Goal: Task Accomplishment & Management: Use online tool/utility

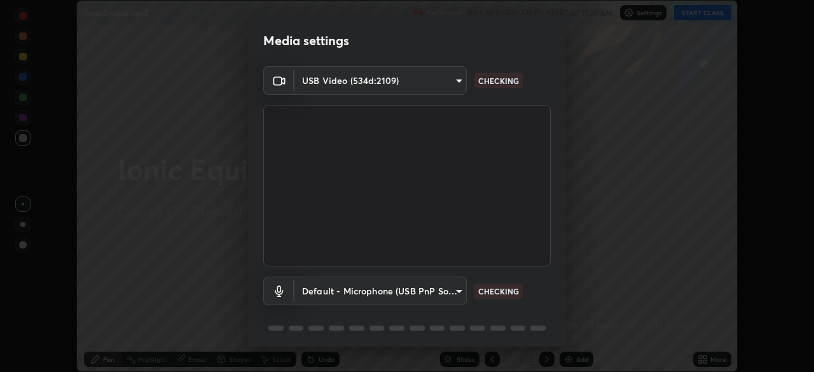
scroll to position [45, 0]
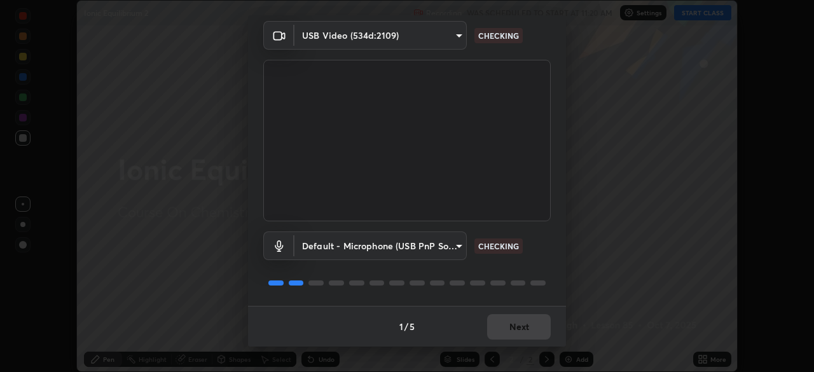
click at [504, 340] on div "1 / 5 Next" at bounding box center [407, 326] width 318 height 41
click at [504, 339] on div "1 / 5 Next" at bounding box center [407, 326] width 318 height 41
click at [504, 336] on div "1 / 5 Next" at bounding box center [407, 326] width 318 height 41
click at [504, 334] on div "1 / 5 Next" at bounding box center [407, 326] width 318 height 41
click at [500, 333] on div "1 / 5 Next" at bounding box center [407, 326] width 318 height 41
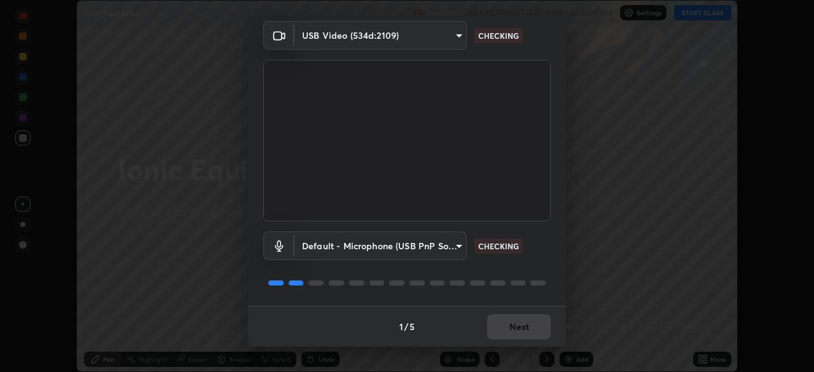
click at [502, 331] on div "1 / 5 Next" at bounding box center [407, 326] width 318 height 41
click at [506, 329] on div "1 / 5 Next" at bounding box center [407, 326] width 318 height 41
click at [507, 324] on div "1 / 5 Next" at bounding box center [407, 326] width 318 height 41
click at [504, 323] on div "1 / 5 Next" at bounding box center [407, 326] width 318 height 41
click at [504, 322] on div "1 / 5 Next" at bounding box center [407, 326] width 318 height 41
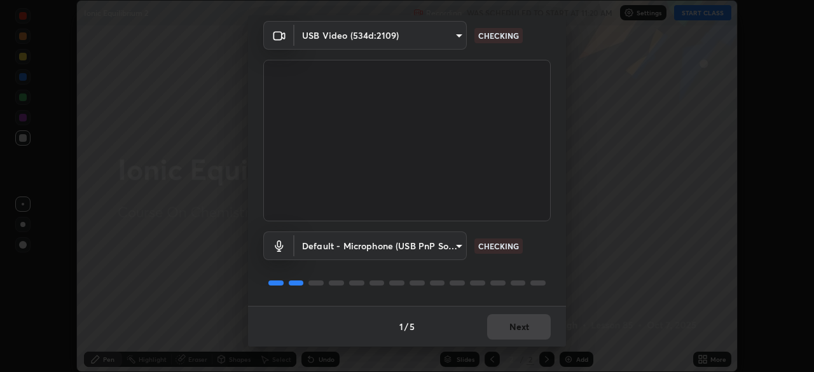
click at [509, 324] on div "1 / 5 Next" at bounding box center [407, 326] width 318 height 41
click at [510, 324] on div "1 / 5 Next" at bounding box center [407, 326] width 318 height 41
click at [514, 324] on div "1 / 5 Next" at bounding box center [407, 326] width 318 height 41
click at [514, 326] on div "1 / 5 Next" at bounding box center [407, 326] width 318 height 41
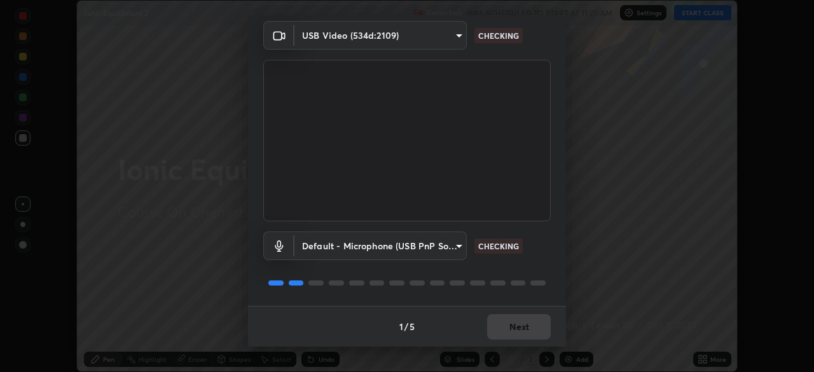
click at [518, 326] on div "1 / 5 Next" at bounding box center [407, 326] width 318 height 41
click at [517, 323] on div "1 / 5 Next" at bounding box center [407, 326] width 318 height 41
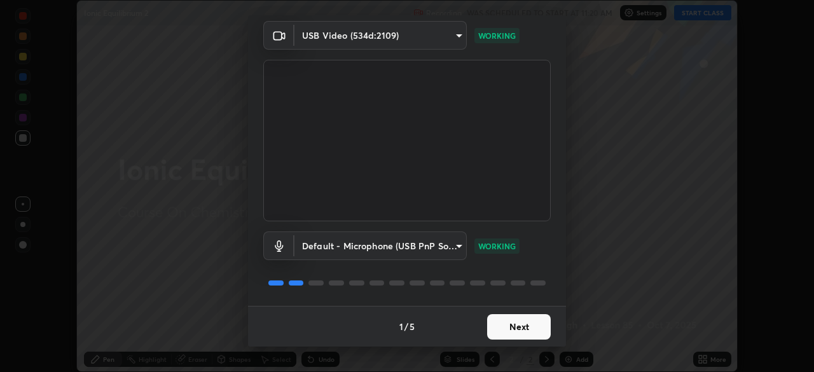
click at [516, 326] on button "Next" at bounding box center [519, 326] width 64 height 25
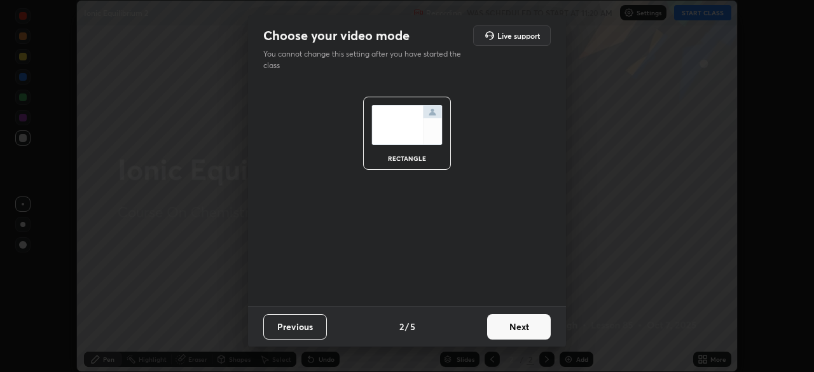
click at [519, 329] on button "Next" at bounding box center [519, 326] width 64 height 25
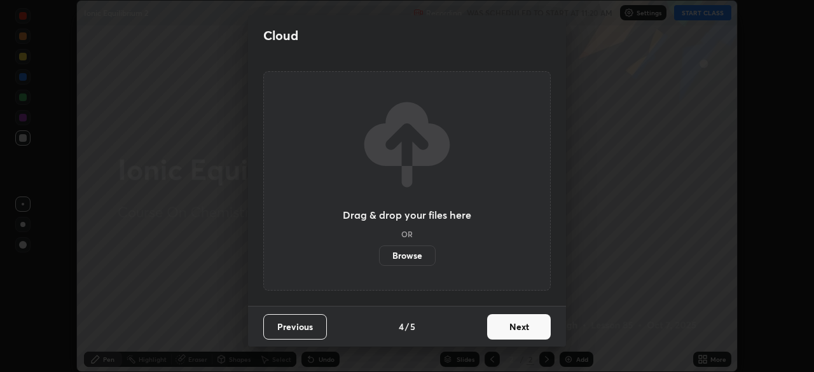
click at [525, 328] on button "Next" at bounding box center [519, 326] width 64 height 25
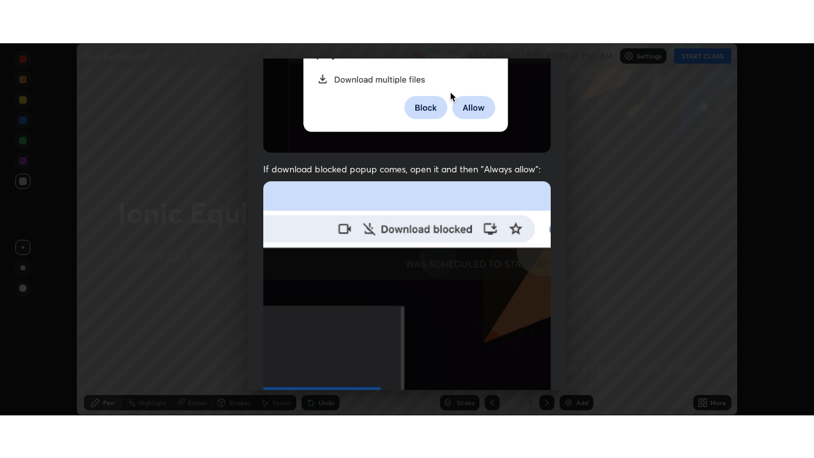
scroll to position [305, 0]
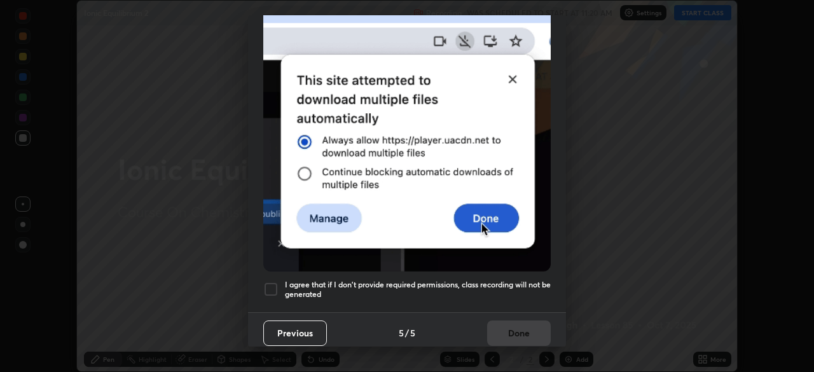
click at [392, 288] on h5 "I agree that if I don't provide required permissions, class recording will not …" at bounding box center [418, 290] width 266 height 20
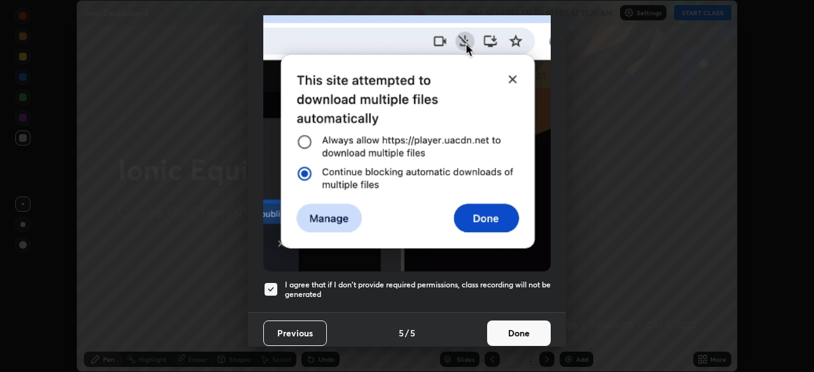
click at [487, 320] on button "Done" at bounding box center [519, 332] width 64 height 25
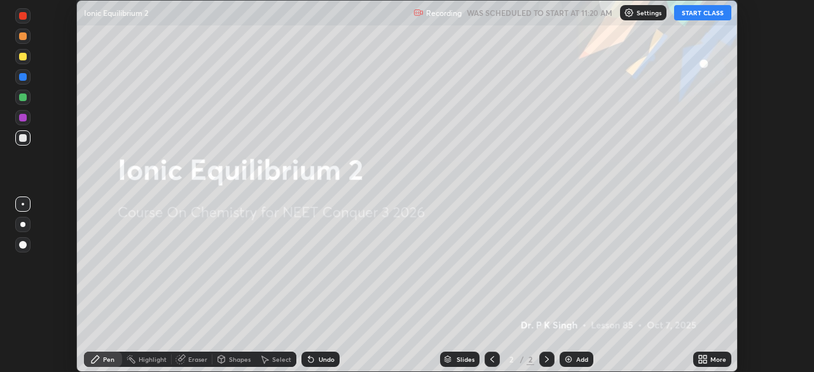
click at [701, 357] on icon at bounding box center [700, 356] width 3 height 3
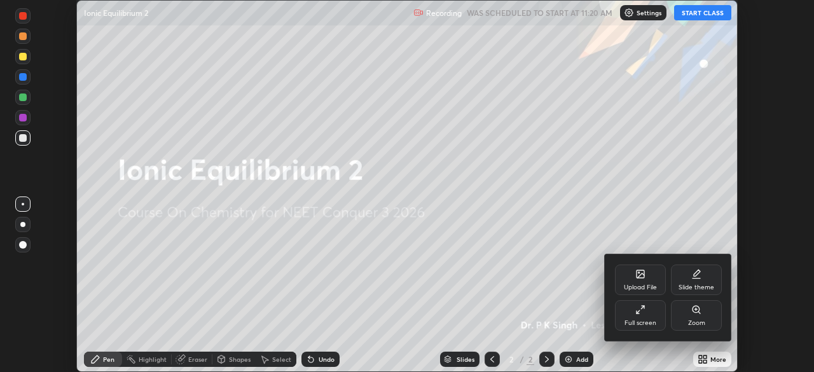
click at [625, 269] on div "Upload File" at bounding box center [640, 280] width 51 height 31
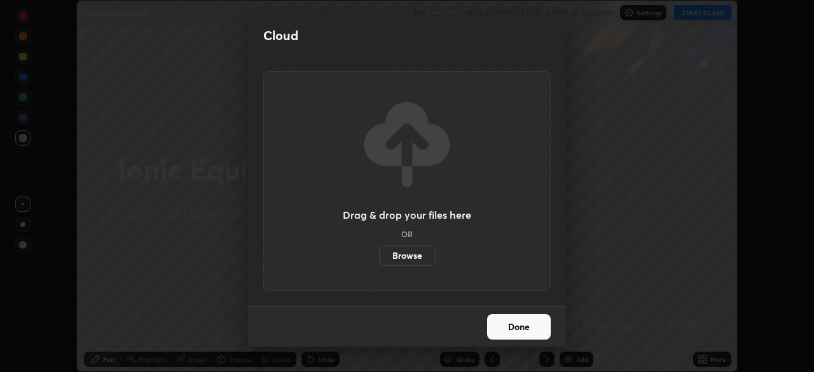
click at [391, 256] on label "Browse" at bounding box center [407, 255] width 57 height 20
click at [379, 256] on input "Browse" at bounding box center [379, 255] width 0 height 20
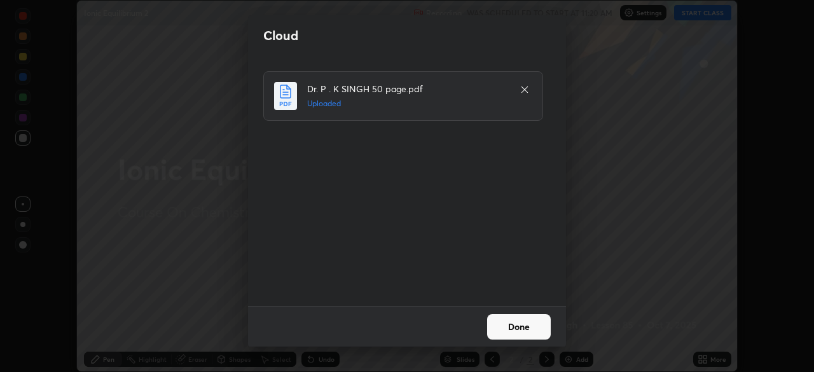
click at [511, 326] on button "Done" at bounding box center [519, 326] width 64 height 25
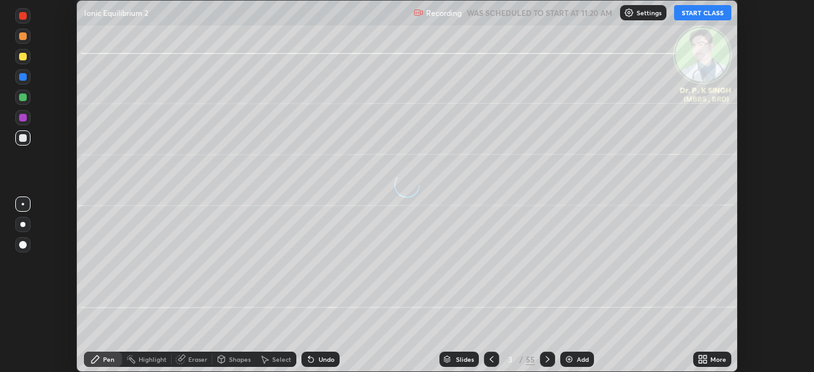
click at [696, 358] on div "More" at bounding box center [712, 359] width 38 height 15
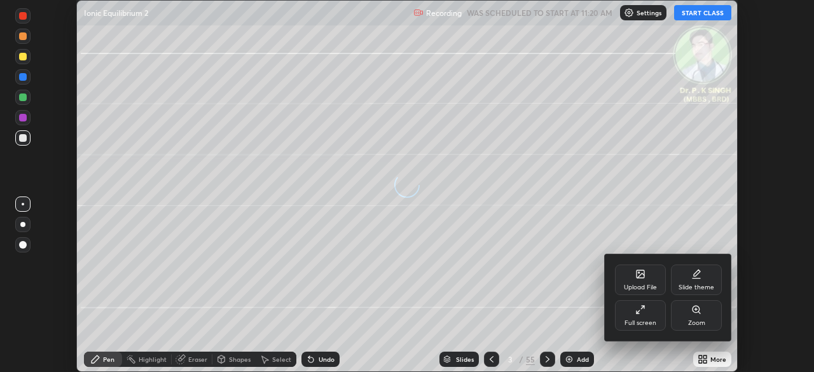
click at [637, 314] on icon at bounding box center [640, 310] width 10 height 10
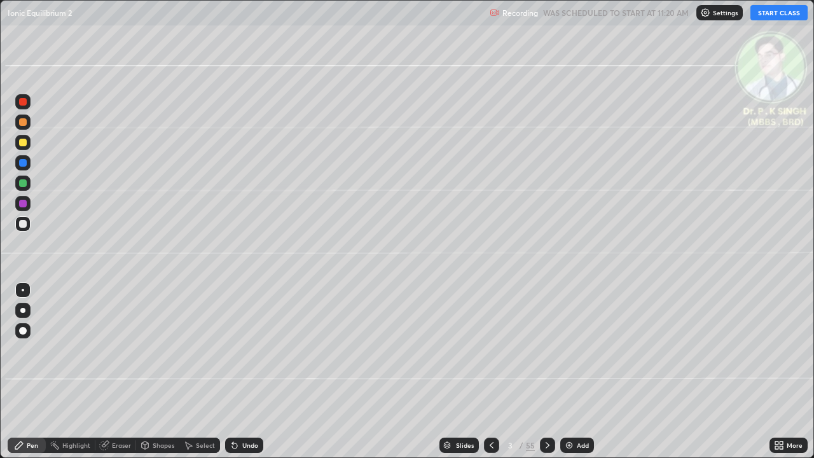
scroll to position [458, 814]
click at [773, 11] on button "START CLASS" at bounding box center [778, 12] width 57 height 15
click at [26, 144] on div at bounding box center [23, 143] width 8 height 8
click at [542, 371] on icon at bounding box center [547, 445] width 10 height 10
click at [546, 371] on div at bounding box center [547, 444] width 15 height 25
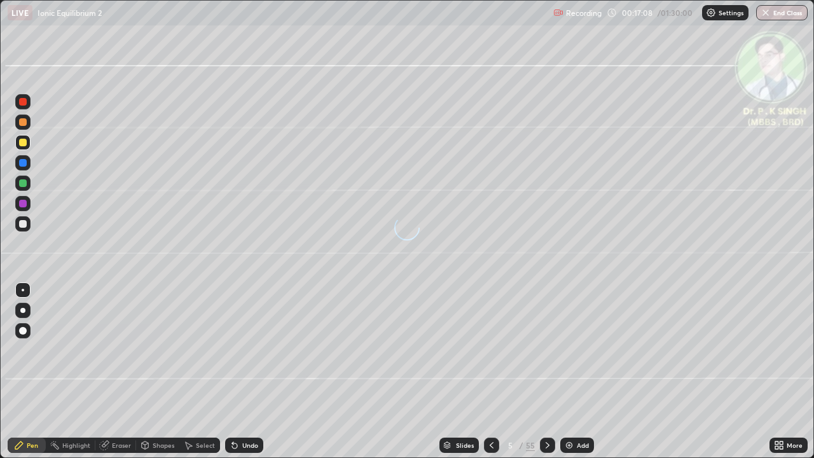
click at [27, 144] on div at bounding box center [22, 142] width 15 height 15
click at [491, 371] on icon at bounding box center [491, 445] width 10 height 10
click at [489, 371] on icon at bounding box center [491, 445] width 10 height 10
click at [544, 371] on icon at bounding box center [547, 445] width 10 height 10
click at [546, 371] on icon at bounding box center [548, 445] width 4 height 6
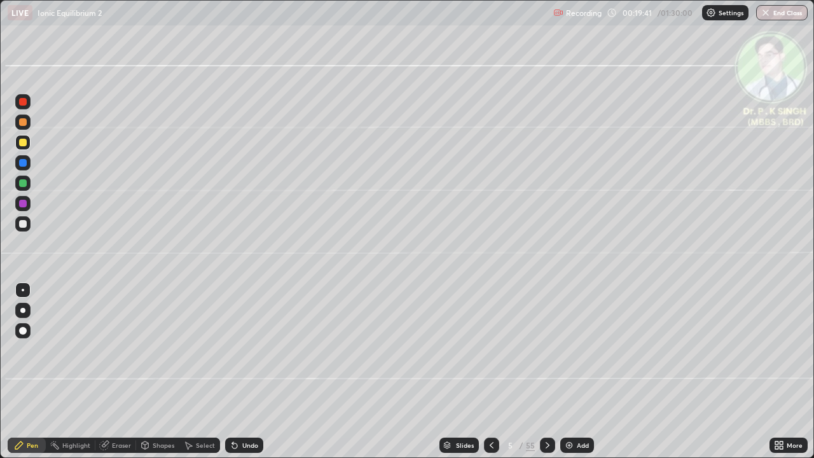
click at [107, 371] on div "Eraser" at bounding box center [115, 445] width 41 height 15
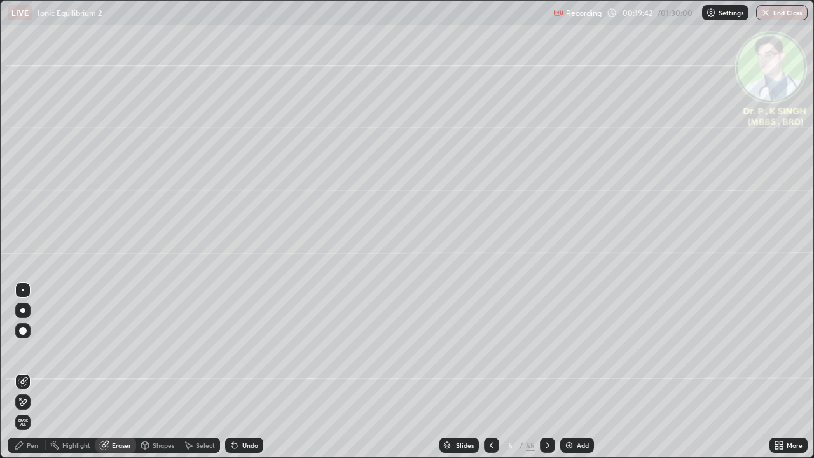
click at [24, 371] on span "Erase all" at bounding box center [23, 422] width 14 height 8
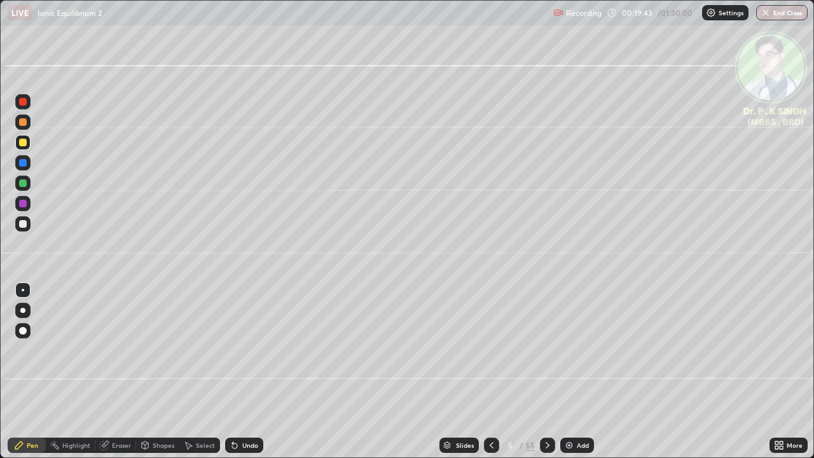
click at [28, 163] on div at bounding box center [22, 162] width 15 height 15
click at [26, 165] on div at bounding box center [23, 163] width 8 height 8
click at [25, 141] on div at bounding box center [23, 143] width 8 height 8
click at [26, 145] on div at bounding box center [23, 143] width 8 height 8
click at [112, 371] on div "Eraser" at bounding box center [121, 445] width 19 height 6
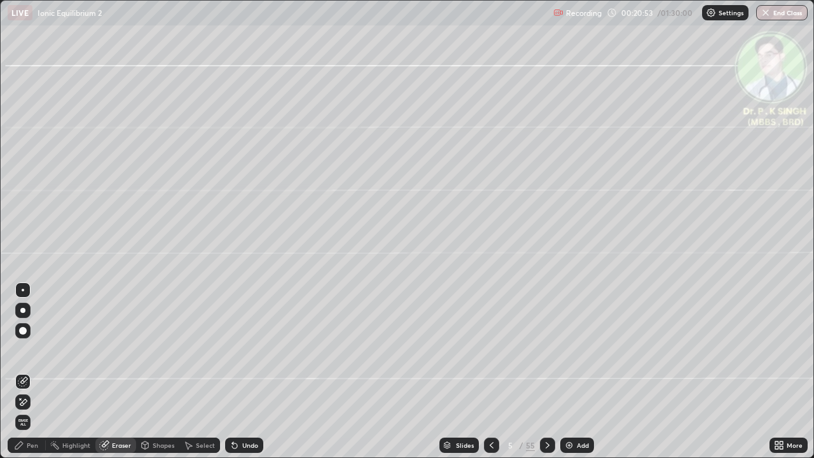
click at [29, 371] on div at bounding box center [22, 402] width 15 height 20
click at [31, 371] on div "Pen" at bounding box center [27, 445] width 38 height 15
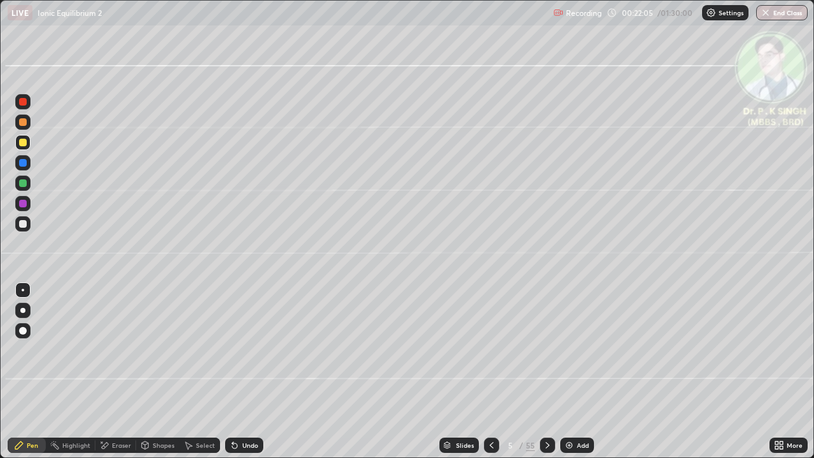
click at [544, 371] on div at bounding box center [547, 444] width 15 height 25
click at [489, 371] on div at bounding box center [491, 445] width 15 height 15
click at [544, 371] on icon at bounding box center [547, 445] width 10 height 10
click at [27, 162] on div at bounding box center [22, 162] width 15 height 15
click at [546, 371] on icon at bounding box center [547, 445] width 10 height 10
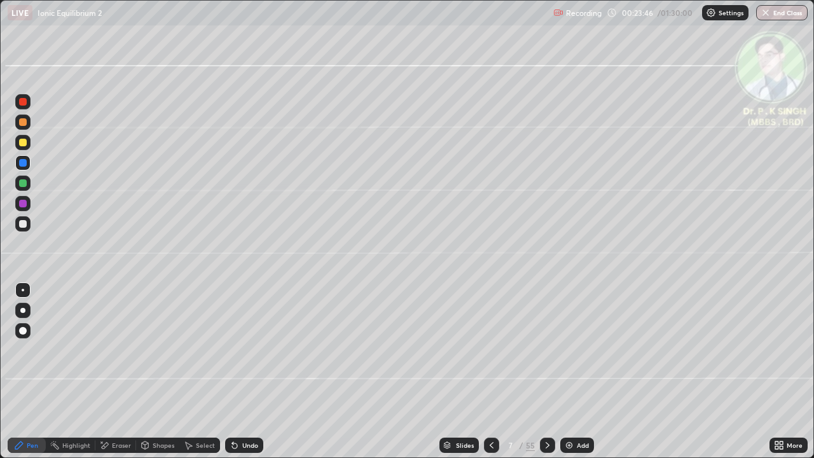
click at [25, 145] on div at bounding box center [23, 143] width 8 height 8
click at [548, 371] on icon at bounding box center [547, 445] width 10 height 10
click at [25, 144] on div at bounding box center [23, 143] width 8 height 8
click at [546, 371] on icon at bounding box center [547, 445] width 10 height 10
click at [30, 163] on div at bounding box center [22, 162] width 15 height 15
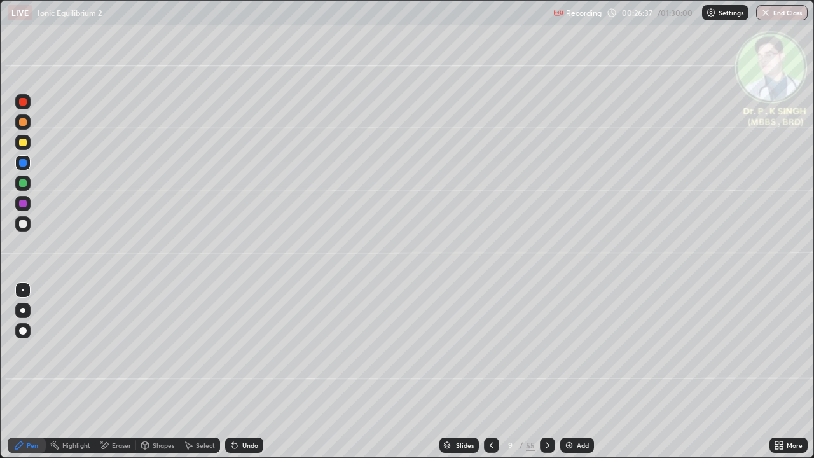
click at [25, 143] on div at bounding box center [23, 143] width 8 height 8
click at [29, 141] on div at bounding box center [22, 142] width 15 height 15
click at [546, 371] on div at bounding box center [547, 445] width 15 height 15
click at [24, 144] on div at bounding box center [23, 143] width 8 height 8
click at [27, 165] on div at bounding box center [22, 162] width 15 height 15
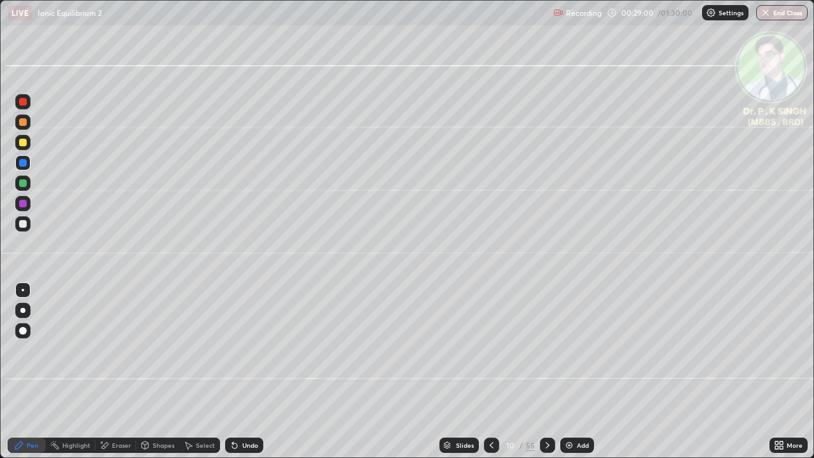
click at [25, 146] on div at bounding box center [23, 143] width 8 height 8
click at [545, 371] on icon at bounding box center [547, 445] width 10 height 10
click at [492, 371] on icon at bounding box center [491, 445] width 10 height 10
click at [544, 371] on div at bounding box center [547, 445] width 15 height 15
click at [109, 371] on div "Eraser" at bounding box center [115, 445] width 41 height 15
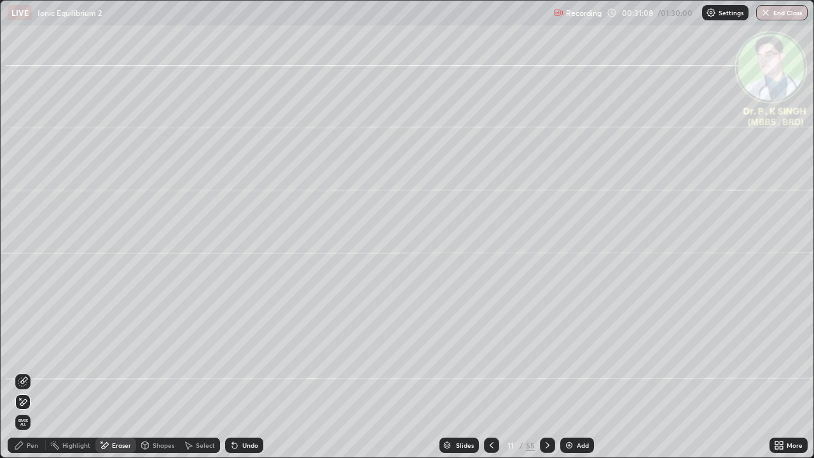
click at [29, 371] on span "Erase all" at bounding box center [23, 422] width 14 height 8
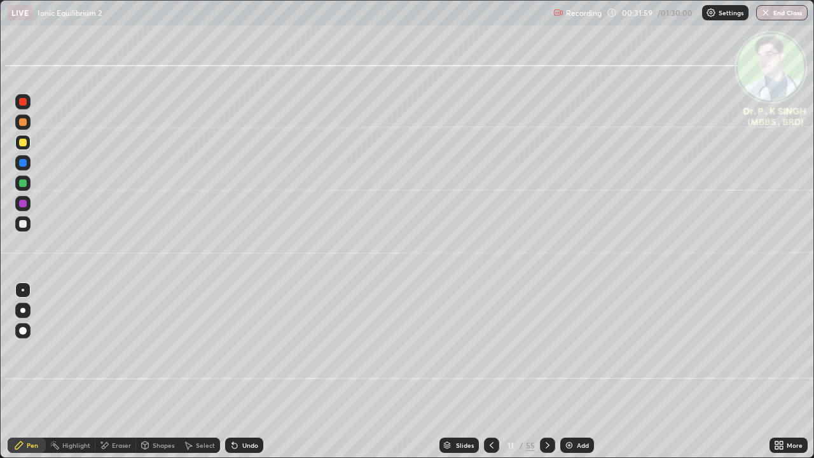
click at [552, 371] on div at bounding box center [547, 445] width 15 height 15
click at [491, 371] on div at bounding box center [491, 445] width 15 height 15
click at [488, 371] on icon at bounding box center [491, 445] width 10 height 10
click at [546, 371] on icon at bounding box center [547, 445] width 10 height 10
click at [490, 371] on icon at bounding box center [491, 445] width 10 height 10
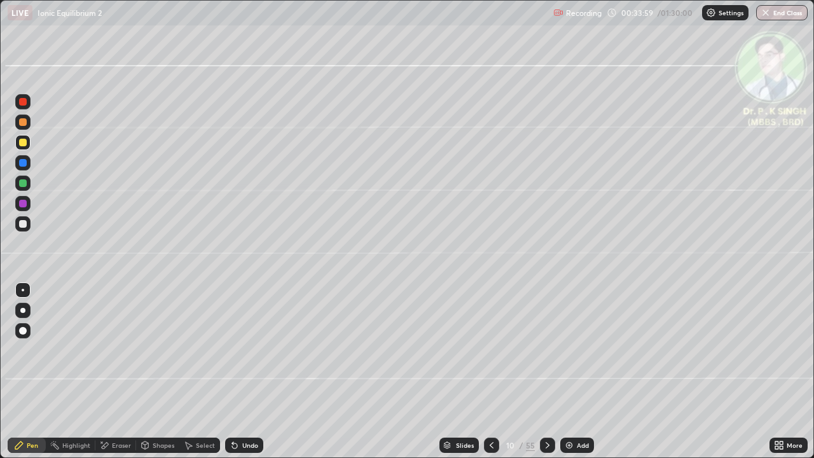
click at [544, 371] on icon at bounding box center [547, 445] width 10 height 10
click at [142, 371] on icon at bounding box center [145, 445] width 7 height 8
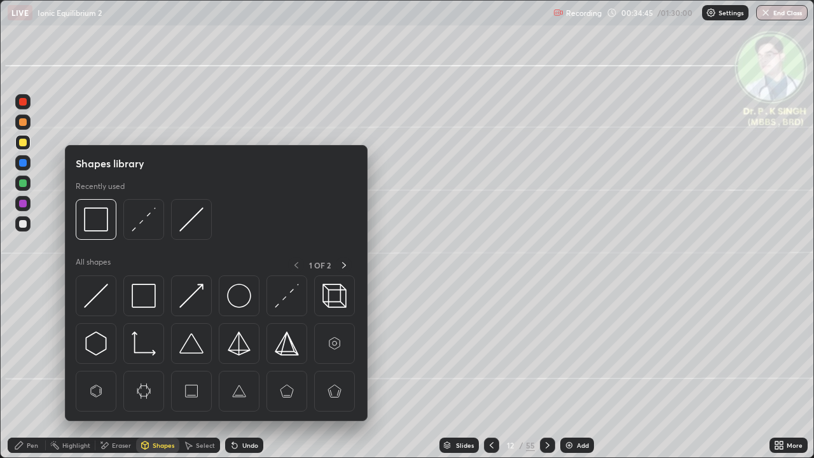
click at [102, 371] on icon at bounding box center [105, 445] width 7 height 6
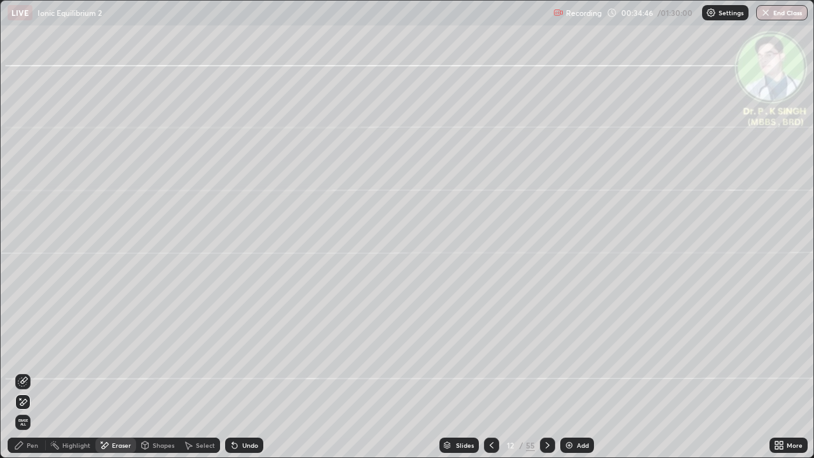
click at [28, 371] on span "Erase all" at bounding box center [23, 422] width 14 height 8
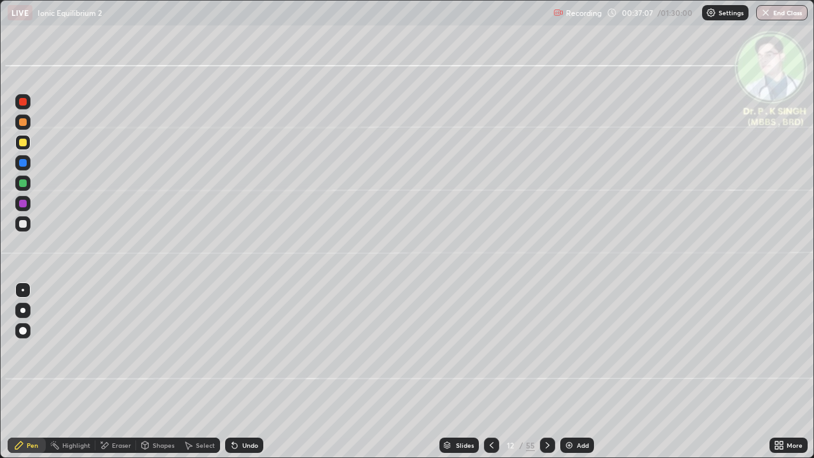
click at [490, 371] on icon at bounding box center [491, 445] width 10 height 10
click at [546, 371] on div at bounding box center [547, 444] width 15 height 25
click at [546, 371] on icon at bounding box center [547, 445] width 10 height 10
click at [24, 143] on div at bounding box center [23, 143] width 8 height 8
click at [31, 141] on div at bounding box center [23, 142] width 20 height 20
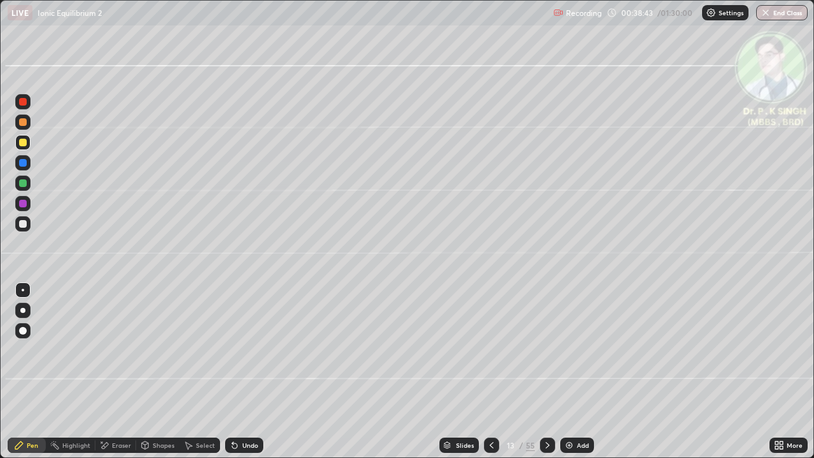
click at [492, 371] on icon at bounding box center [491, 445] width 10 height 10
click at [488, 371] on icon at bounding box center [491, 445] width 10 height 10
click at [489, 371] on icon at bounding box center [491, 445] width 10 height 10
click at [546, 371] on icon at bounding box center [547, 445] width 10 height 10
click at [545, 371] on icon at bounding box center [547, 445] width 10 height 10
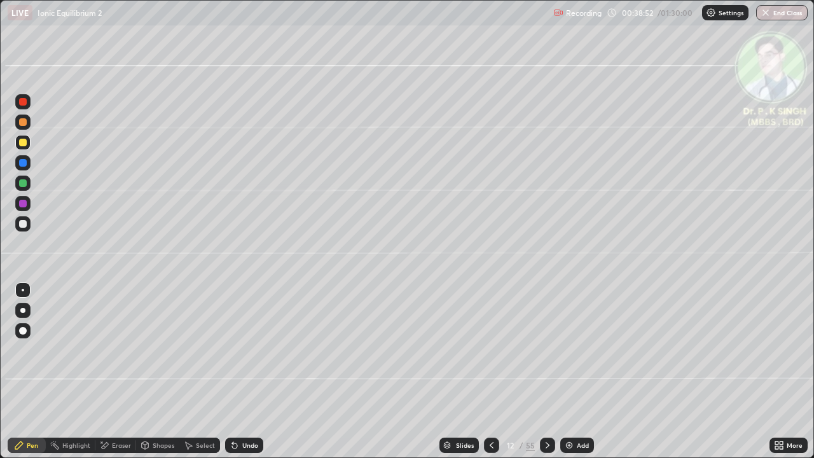
click at [547, 371] on icon at bounding box center [547, 445] width 10 height 10
click at [495, 371] on div at bounding box center [491, 445] width 15 height 15
click at [491, 371] on icon at bounding box center [491, 445] width 10 height 10
click at [548, 371] on div at bounding box center [547, 444] width 15 height 25
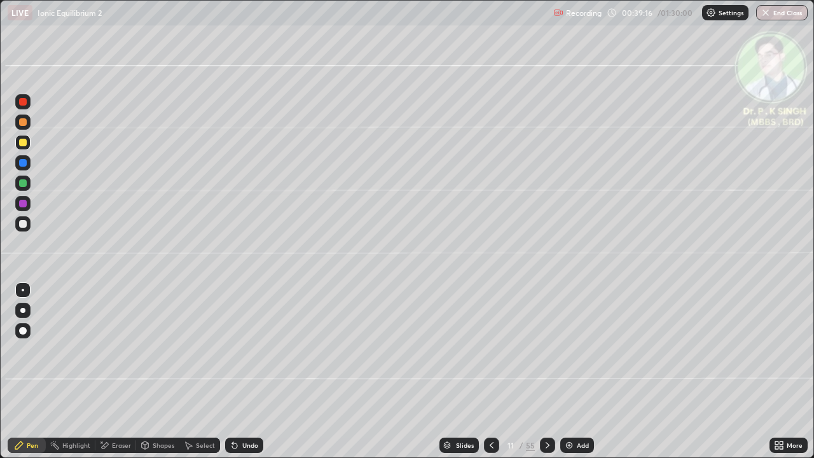
click at [497, 371] on div at bounding box center [491, 444] width 15 height 25
click at [492, 371] on icon at bounding box center [491, 445] width 10 height 10
click at [545, 371] on icon at bounding box center [547, 445] width 10 height 10
click at [546, 371] on icon at bounding box center [547, 445] width 10 height 10
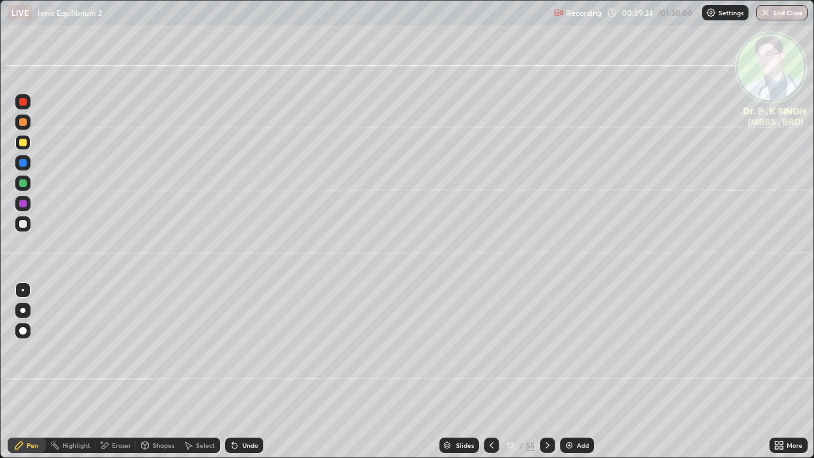
click at [547, 371] on div at bounding box center [547, 445] width 15 height 15
click at [544, 371] on icon at bounding box center [547, 445] width 10 height 10
click at [543, 371] on icon at bounding box center [547, 445] width 10 height 10
click at [111, 371] on div "Eraser" at bounding box center [115, 445] width 41 height 15
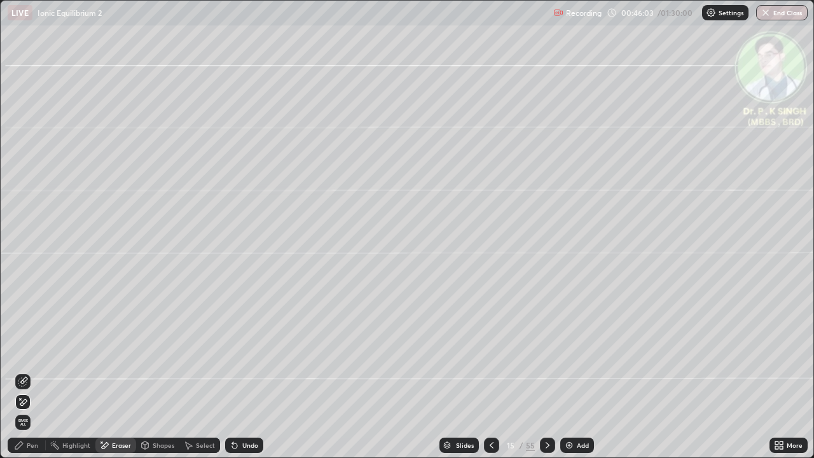
click at [26, 371] on span "Erase all" at bounding box center [23, 422] width 14 height 8
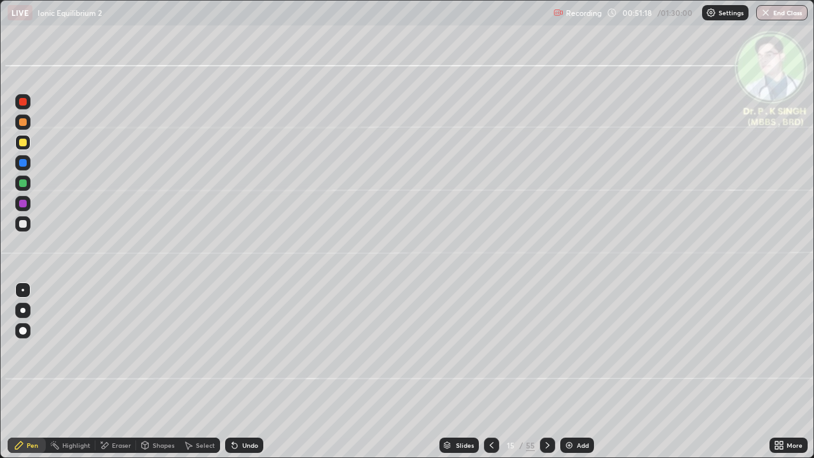
click at [546, 371] on icon at bounding box center [547, 445] width 10 height 10
click at [20, 185] on div at bounding box center [23, 183] width 8 height 8
click at [108, 371] on icon at bounding box center [104, 445] width 10 height 11
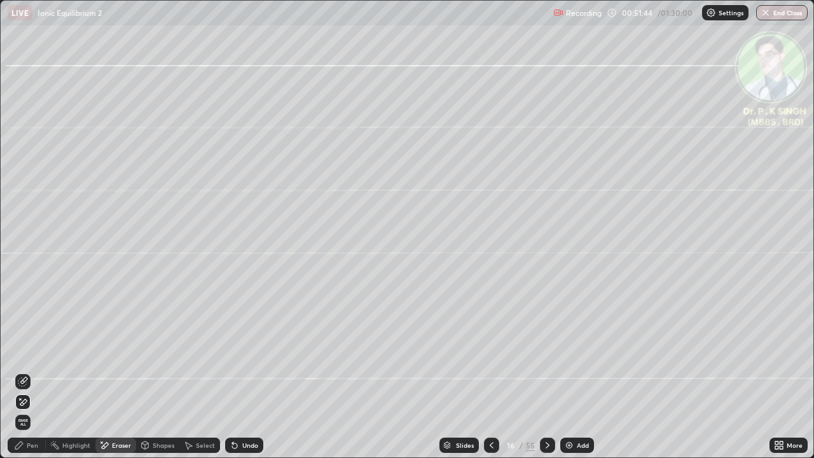
click at [29, 371] on div at bounding box center [22, 401] width 15 height 15
click at [27, 371] on div "Pen" at bounding box center [32, 445] width 11 height 6
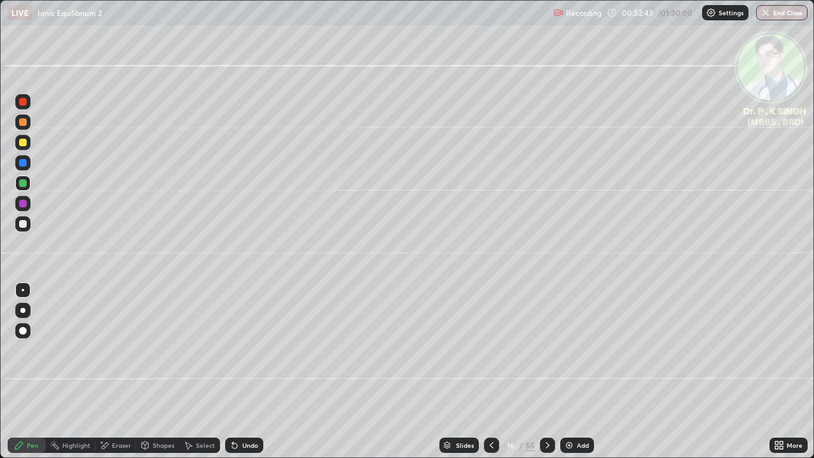
click at [544, 371] on icon at bounding box center [547, 445] width 10 height 10
click at [26, 142] on div at bounding box center [23, 143] width 8 height 8
click at [548, 371] on icon at bounding box center [547, 445] width 10 height 10
click at [27, 145] on div at bounding box center [22, 142] width 15 height 15
click at [540, 371] on div at bounding box center [547, 445] width 15 height 15
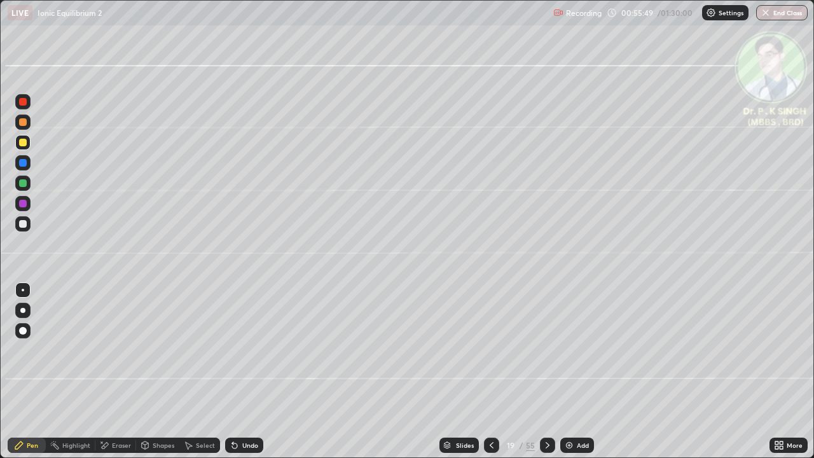
click at [547, 371] on icon at bounding box center [548, 445] width 4 height 6
click at [544, 371] on icon at bounding box center [547, 445] width 10 height 10
click at [546, 371] on icon at bounding box center [547, 445] width 10 height 10
click at [490, 371] on icon at bounding box center [491, 445] width 10 height 10
click at [491, 371] on icon at bounding box center [491, 445] width 10 height 10
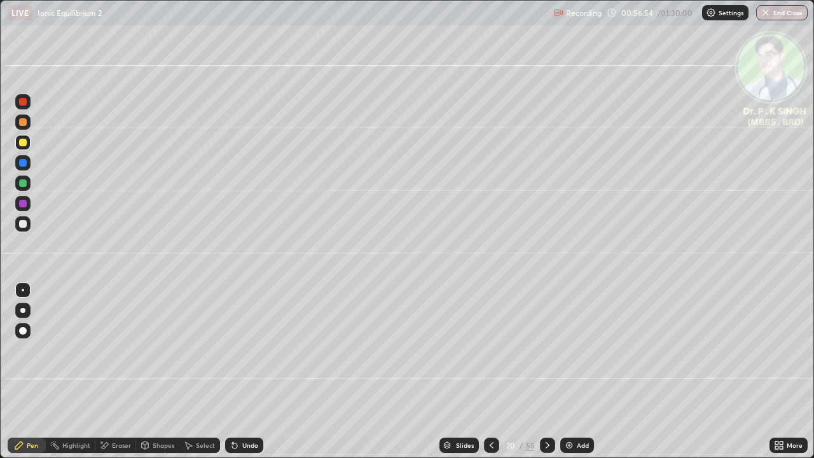
click at [490, 371] on icon at bounding box center [491, 445] width 10 height 10
click at [489, 371] on icon at bounding box center [491, 445] width 10 height 10
click at [544, 371] on icon at bounding box center [547, 445] width 10 height 10
click at [490, 371] on icon at bounding box center [491, 445] width 10 height 10
click at [488, 371] on div at bounding box center [491, 445] width 15 height 15
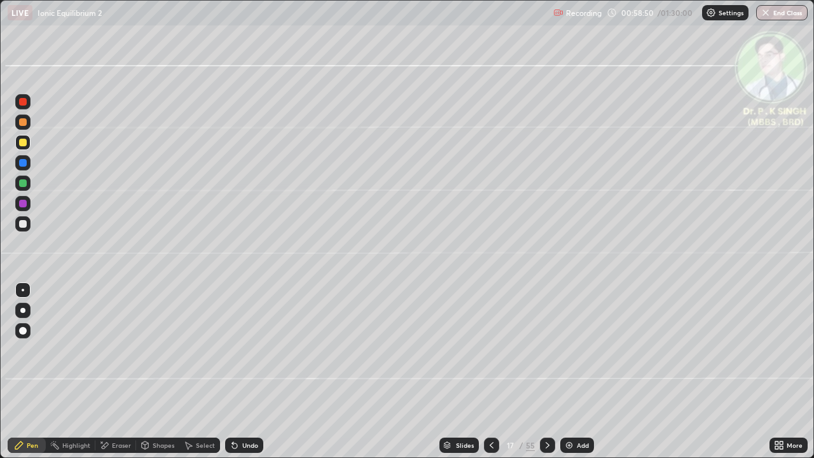
click at [544, 371] on div at bounding box center [547, 445] width 15 height 15
click at [546, 371] on icon at bounding box center [547, 445] width 10 height 10
click at [488, 371] on icon at bounding box center [491, 445] width 10 height 10
click at [546, 371] on icon at bounding box center [547, 445] width 10 height 10
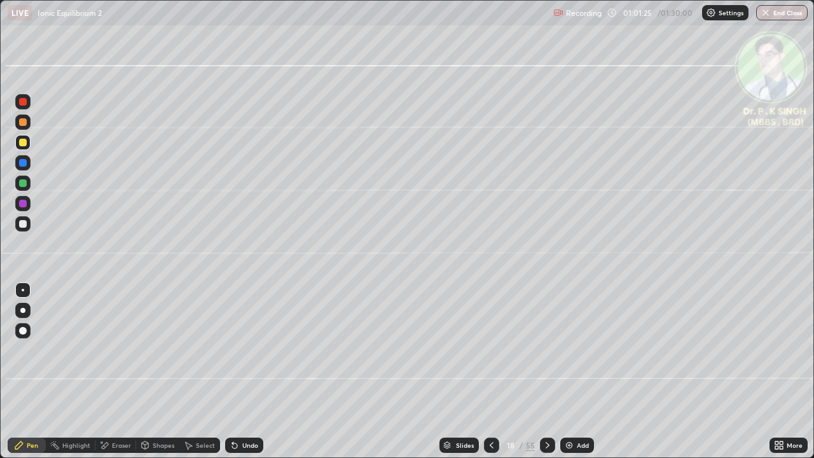
click at [546, 371] on icon at bounding box center [547, 445] width 10 height 10
click at [490, 371] on icon at bounding box center [491, 445] width 10 height 10
click at [546, 371] on icon at bounding box center [547, 445] width 10 height 10
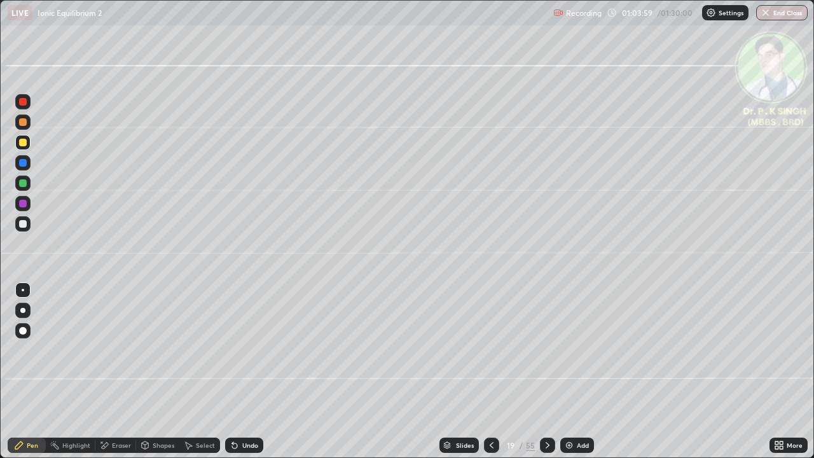
click at [546, 371] on icon at bounding box center [547, 445] width 10 height 10
click at [545, 371] on icon at bounding box center [547, 445] width 10 height 10
click at [116, 371] on div "Eraser" at bounding box center [121, 445] width 19 height 6
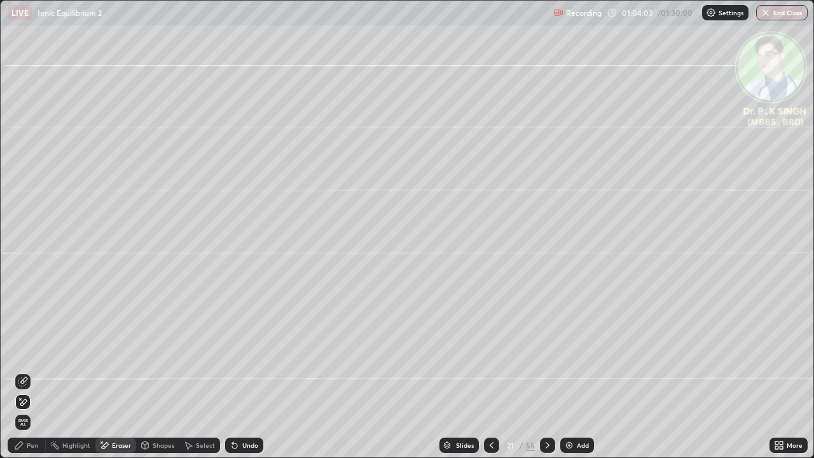
click at [25, 371] on span "Erase all" at bounding box center [23, 422] width 14 height 8
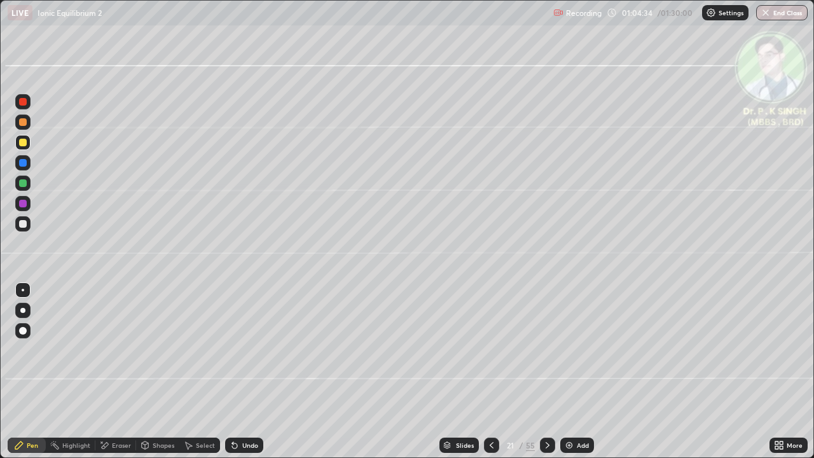
click at [550, 371] on div at bounding box center [547, 445] width 15 height 15
click at [490, 371] on div at bounding box center [491, 445] width 15 height 15
click at [488, 371] on icon at bounding box center [491, 445] width 10 height 10
click at [489, 371] on icon at bounding box center [491, 445] width 10 height 10
click at [546, 371] on icon at bounding box center [547, 445] width 10 height 10
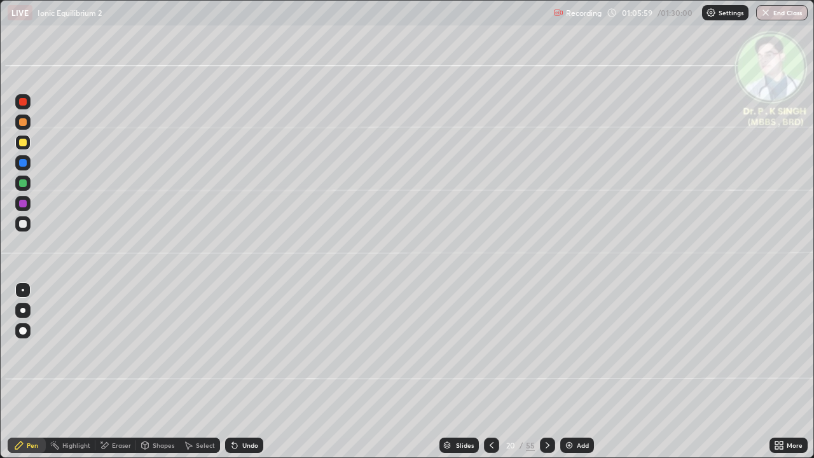
click at [546, 371] on icon at bounding box center [547, 445] width 10 height 10
click at [546, 371] on icon at bounding box center [548, 445] width 4 height 6
click at [106, 371] on icon at bounding box center [104, 445] width 10 height 11
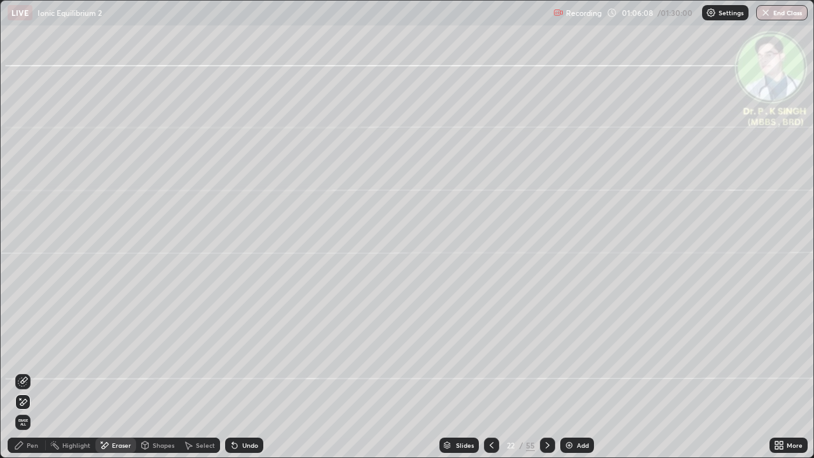
click at [24, 371] on span "Erase all" at bounding box center [23, 422] width 14 height 8
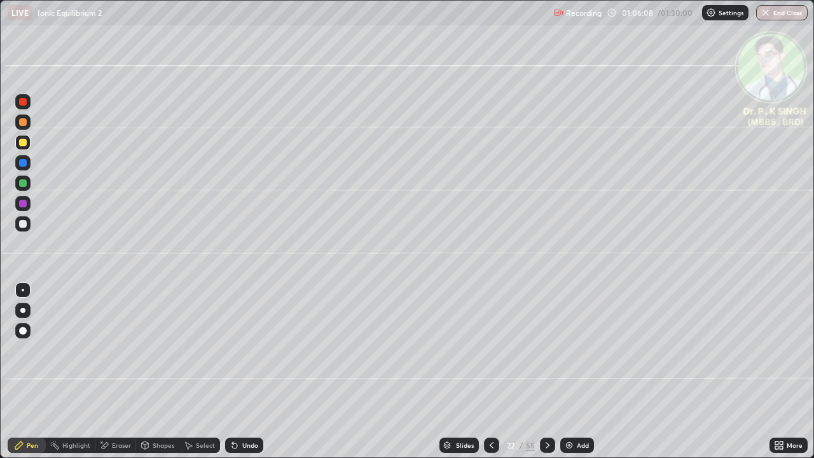
click at [25, 371] on div "Pen" at bounding box center [27, 445] width 38 height 15
click at [490, 371] on icon at bounding box center [491, 445] width 10 height 10
click at [544, 371] on icon at bounding box center [547, 445] width 10 height 10
click at [102, 371] on icon at bounding box center [104, 445] width 10 height 11
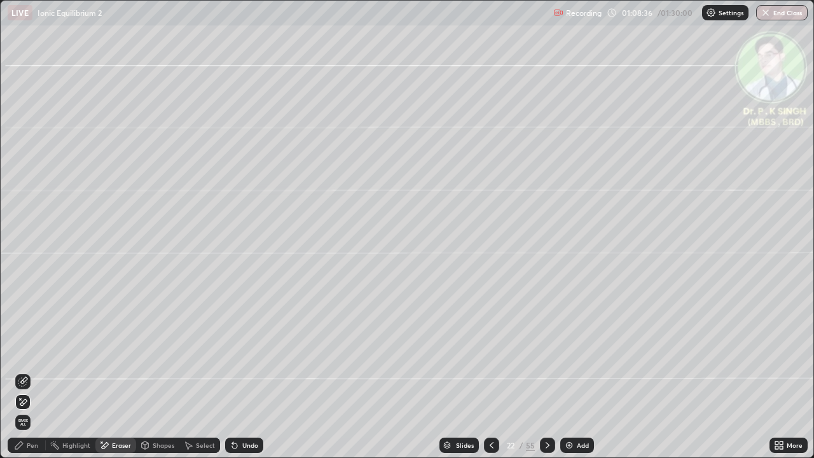
click at [25, 371] on span "Erase all" at bounding box center [23, 422] width 14 height 8
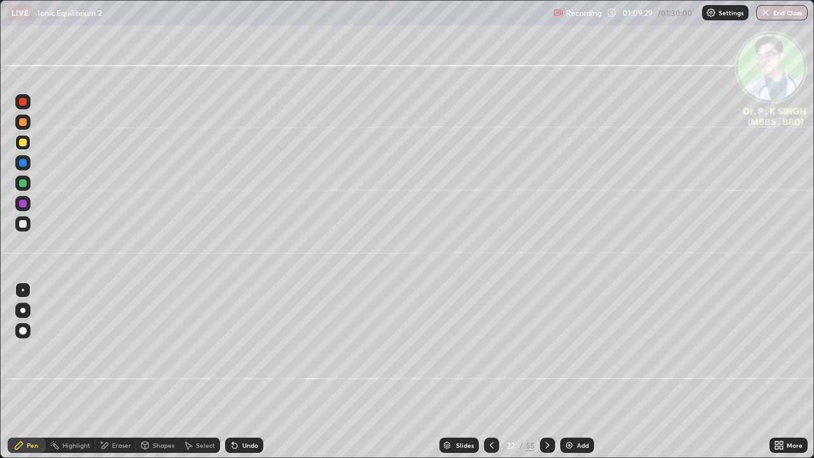
click at [541, 371] on div at bounding box center [547, 444] width 15 height 25
click at [24, 144] on div at bounding box center [23, 143] width 8 height 8
click at [26, 163] on div at bounding box center [23, 163] width 8 height 8
click at [26, 162] on div at bounding box center [23, 163] width 8 height 8
click at [26, 144] on div at bounding box center [23, 143] width 8 height 8
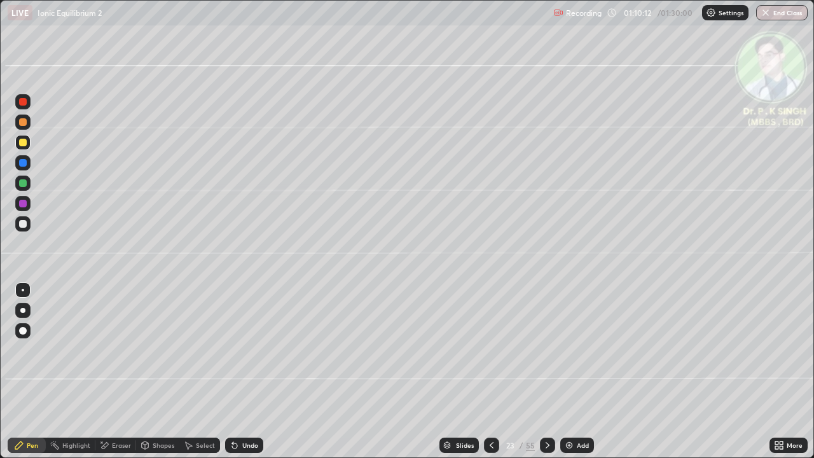
click at [490, 371] on icon at bounding box center [491, 445] width 10 height 10
click at [489, 371] on icon at bounding box center [491, 445] width 10 height 10
click at [107, 371] on div "Eraser" at bounding box center [115, 445] width 41 height 15
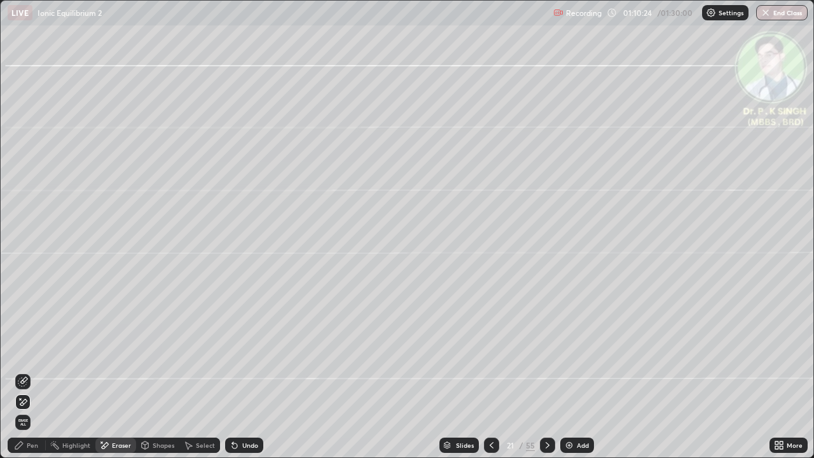
click at [31, 371] on div at bounding box center [23, 402] width 20 height 20
click at [31, 371] on div "Pen" at bounding box center [32, 445] width 11 height 6
click at [29, 371] on div "Pen" at bounding box center [32, 445] width 11 height 6
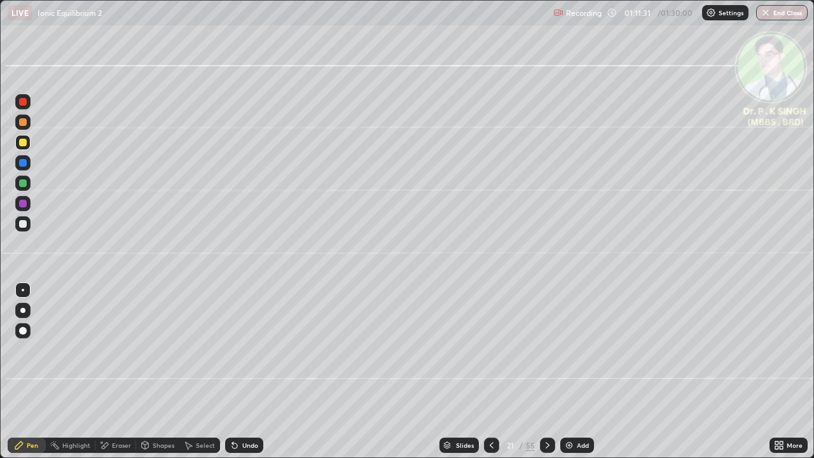
click at [541, 371] on div at bounding box center [547, 445] width 15 height 15
click at [549, 371] on div at bounding box center [547, 445] width 15 height 15
click at [546, 371] on icon at bounding box center [547, 445] width 10 height 10
click at [30, 186] on div at bounding box center [22, 183] width 15 height 15
click at [27, 144] on div at bounding box center [22, 142] width 15 height 15
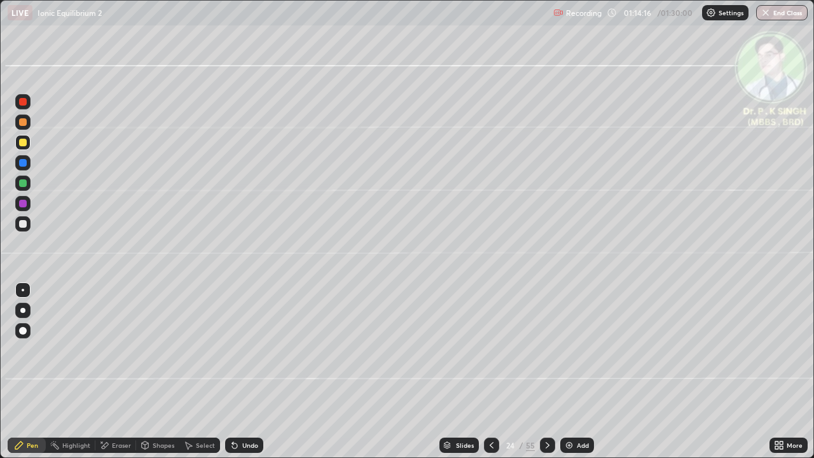
click at [546, 371] on icon at bounding box center [547, 445] width 10 height 10
click at [27, 146] on div at bounding box center [22, 142] width 15 height 15
click at [545, 371] on div at bounding box center [547, 444] width 15 height 25
click at [547, 371] on icon at bounding box center [547, 445] width 10 height 10
click at [27, 143] on div at bounding box center [22, 142] width 15 height 15
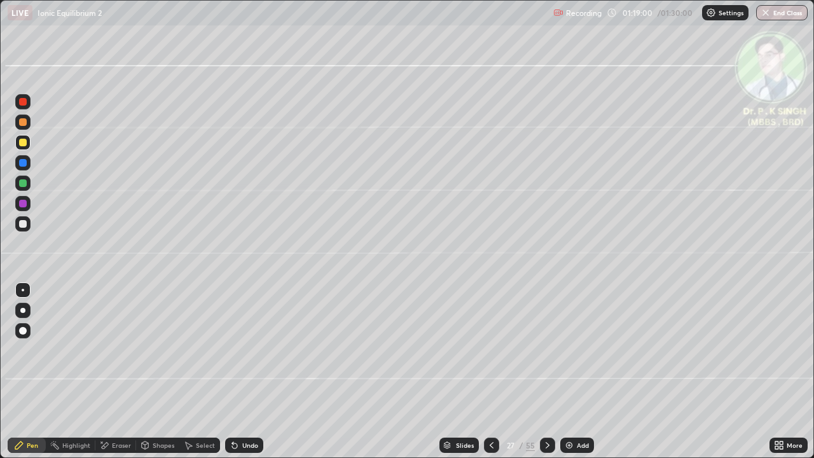
click at [540, 371] on div at bounding box center [547, 445] width 15 height 15
click at [27, 144] on div at bounding box center [22, 142] width 15 height 15
click at [27, 163] on div at bounding box center [22, 162] width 15 height 15
click at [789, 10] on button "End Class" at bounding box center [782, 12] width 52 height 15
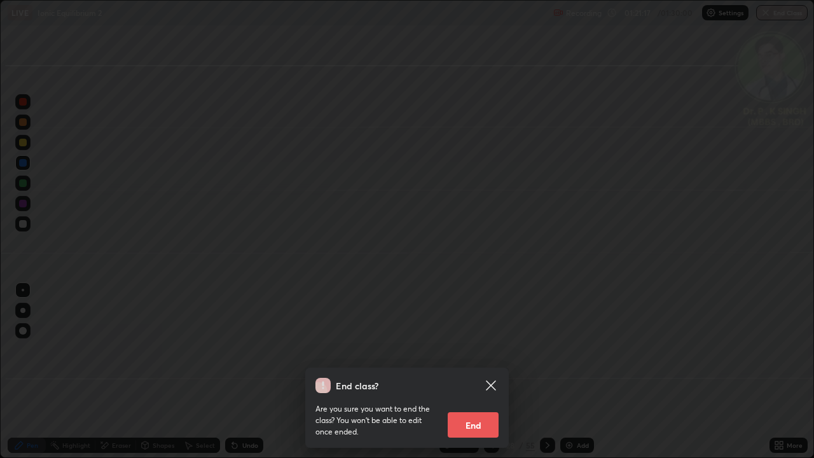
click at [461, 371] on button "End" at bounding box center [473, 424] width 51 height 25
